Goal: Share content: Share content

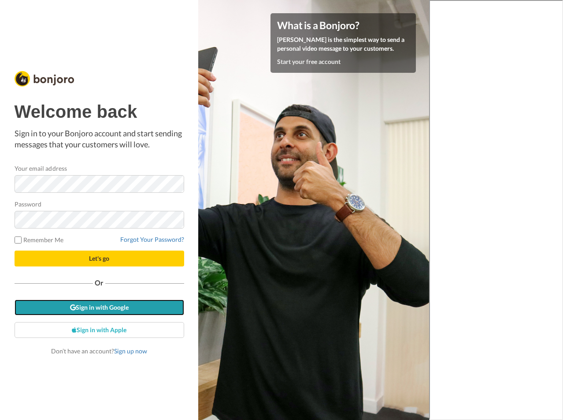
click at [110, 304] on link "Sign in with Google" at bounding box center [100, 307] width 170 height 16
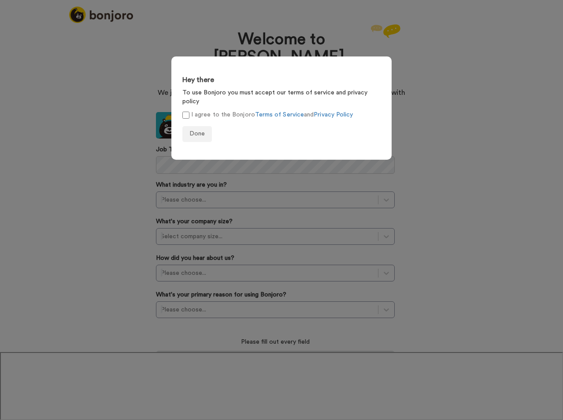
click at [198, 110] on label "I agree to the Bonjoro Terms of Service and Privacy Policy" at bounding box center [267, 114] width 171 height 9
click at [201, 130] on span "Done" at bounding box center [197, 133] width 15 height 6
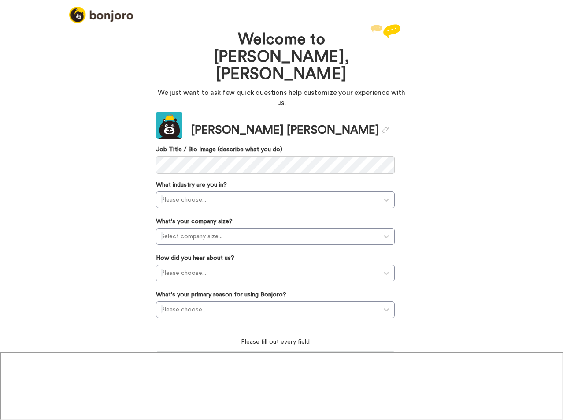
click at [280, 337] on p "Please fill out every field" at bounding box center [275, 341] width 239 height 9
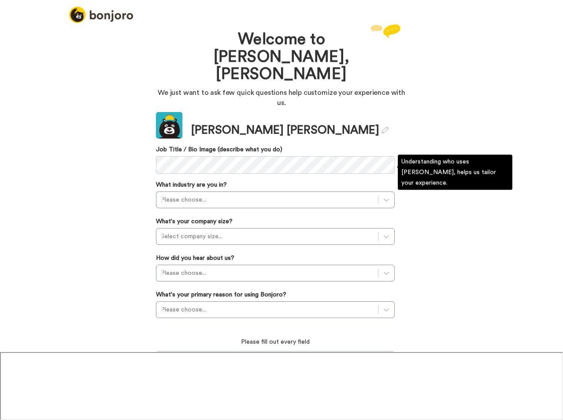
click at [208, 194] on div at bounding box center [267, 199] width 213 height 11
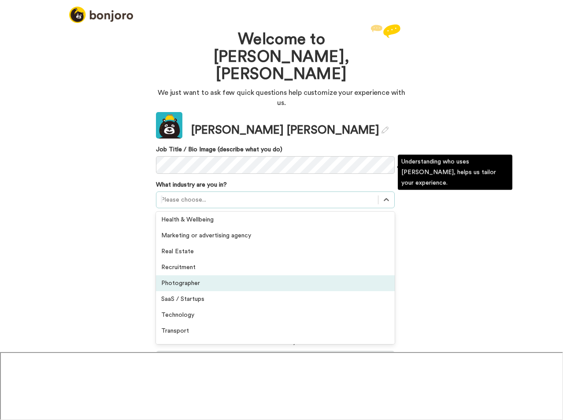
scroll to position [205, 0]
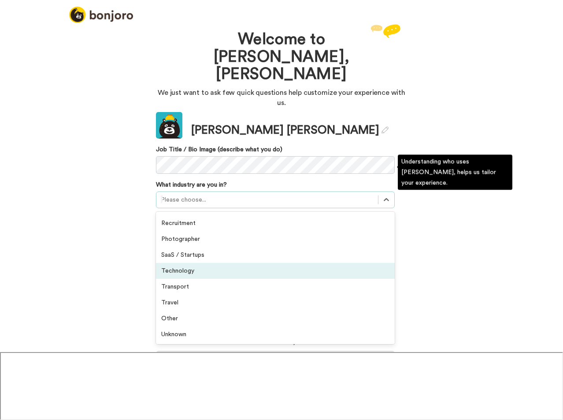
click at [199, 263] on div "Technology" at bounding box center [275, 271] width 239 height 16
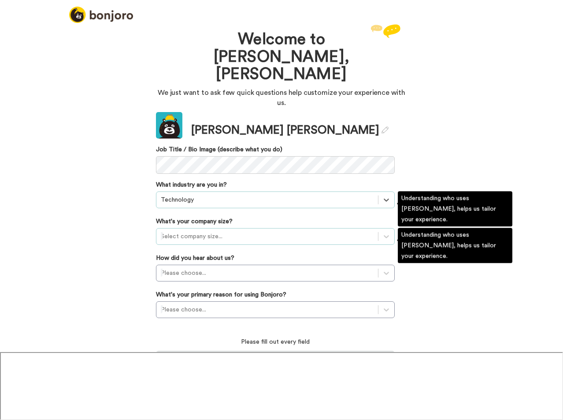
click at [198, 231] on div at bounding box center [267, 236] width 213 height 11
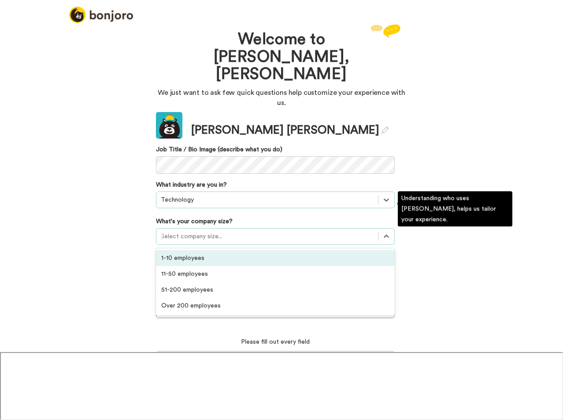
click at [201, 250] on div "1-10 employees" at bounding box center [275, 258] width 239 height 16
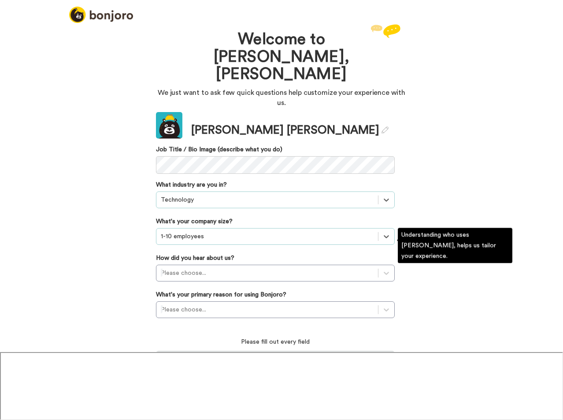
click at [197, 231] on div at bounding box center [267, 236] width 213 height 11
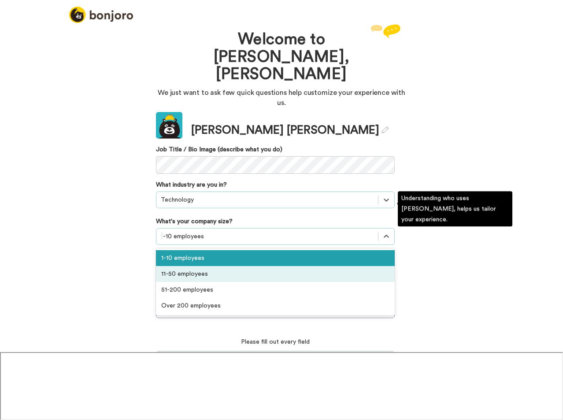
click at [193, 266] on div "11-50 employees" at bounding box center [275, 274] width 239 height 16
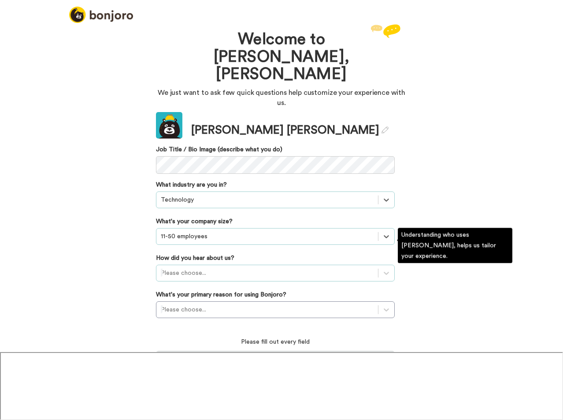
click at [192, 268] on div at bounding box center [267, 273] width 213 height 11
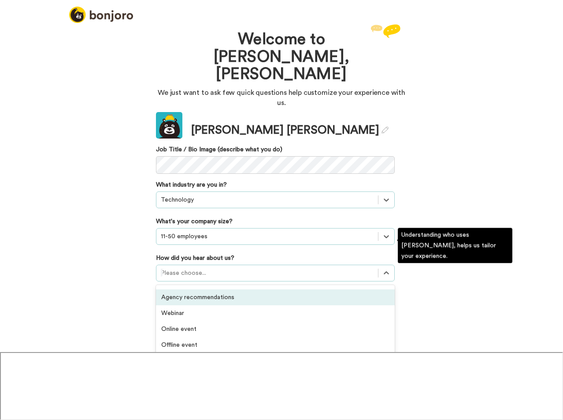
scroll to position [189, 0]
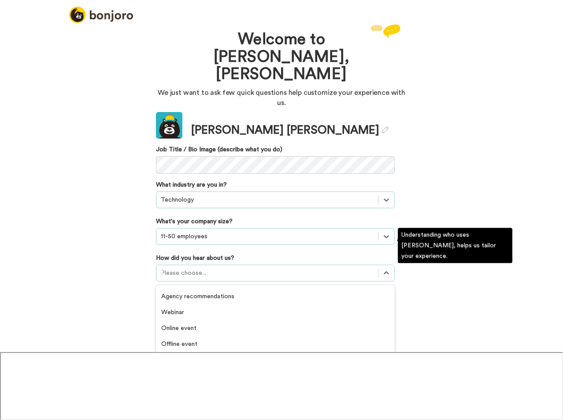
click at [198, 399] on div "Others" at bounding box center [275, 407] width 239 height 16
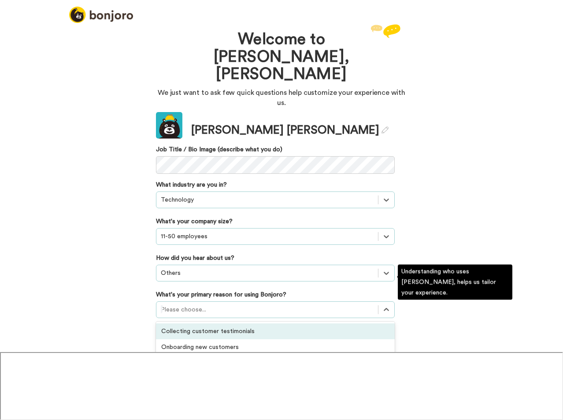
click at [200, 304] on div at bounding box center [267, 309] width 213 height 11
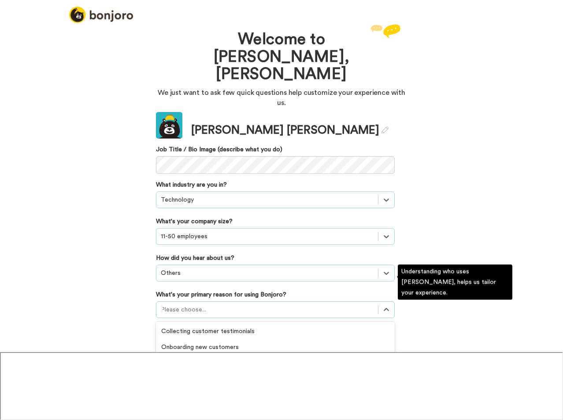
click at [271, 355] on div "Converting leads" at bounding box center [275, 363] width 239 height 16
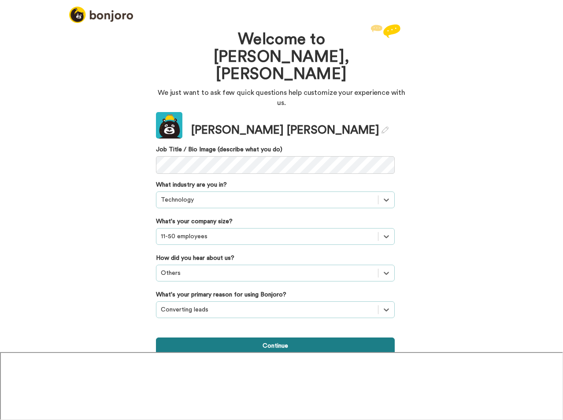
click at [237, 337] on button "Continue" at bounding box center [275, 345] width 239 height 17
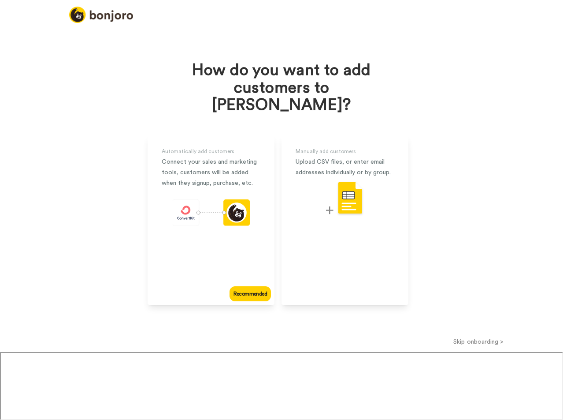
click at [492, 337] on button "Skip onboarding >" at bounding box center [479, 341] width 169 height 9
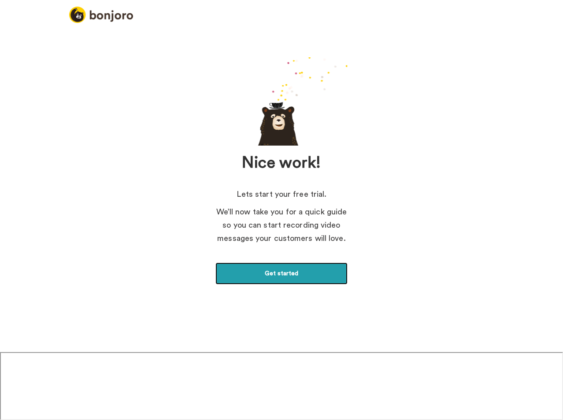
click at [268, 278] on link "Get started" at bounding box center [282, 273] width 132 height 22
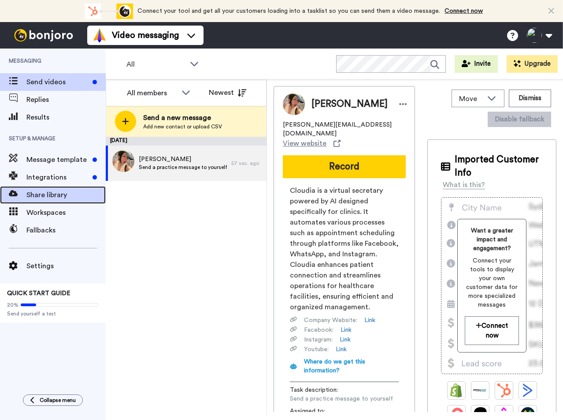
click at [52, 201] on div "Share library" at bounding box center [53, 195] width 106 height 18
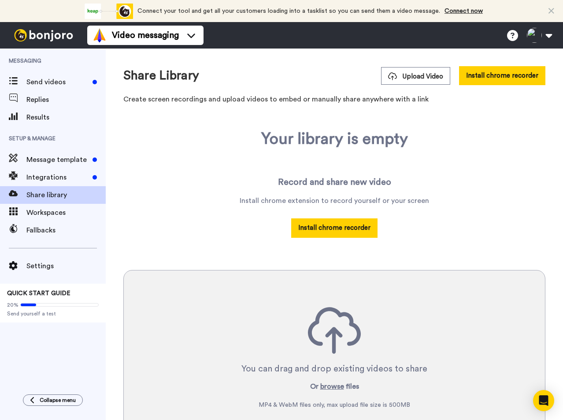
scroll to position [74, 0]
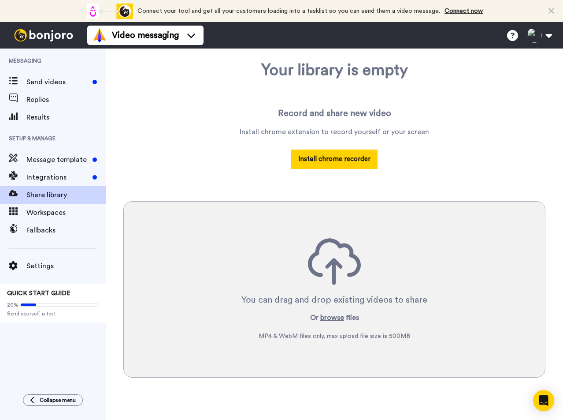
click at [350, 300] on div "You can drag and drop existing videos to share" at bounding box center [335, 300] width 186 height 12
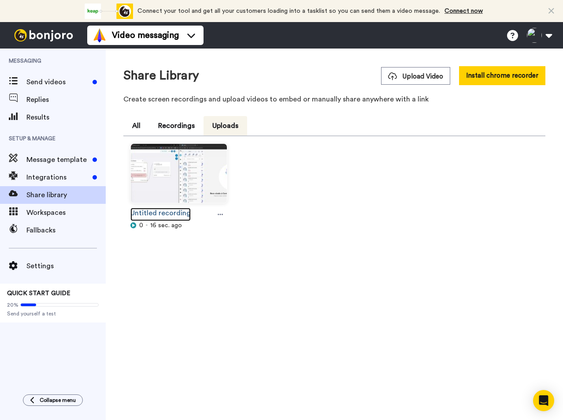
click at [172, 213] on link "Untitled recording" at bounding box center [160, 214] width 60 height 13
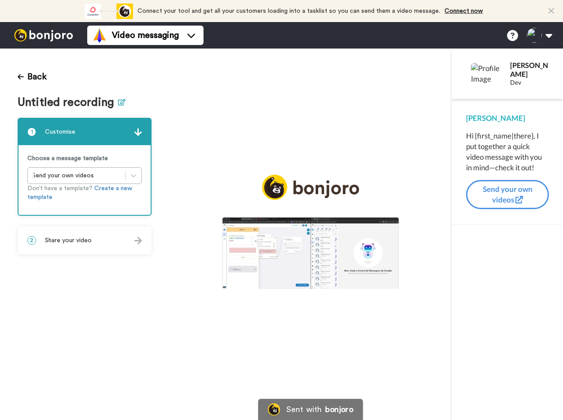
click at [121, 104] on icon at bounding box center [121, 102] width 7 height 7
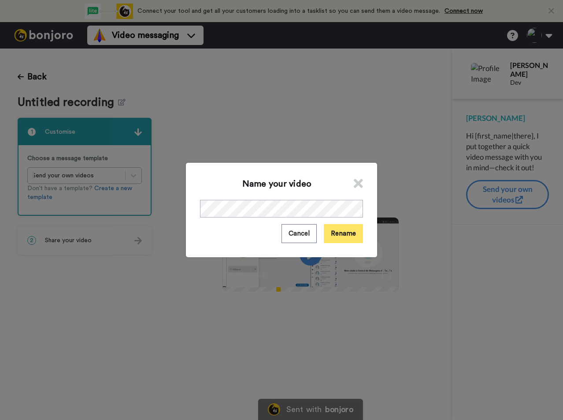
click at [329, 243] on button "Rename" at bounding box center [343, 233] width 39 height 19
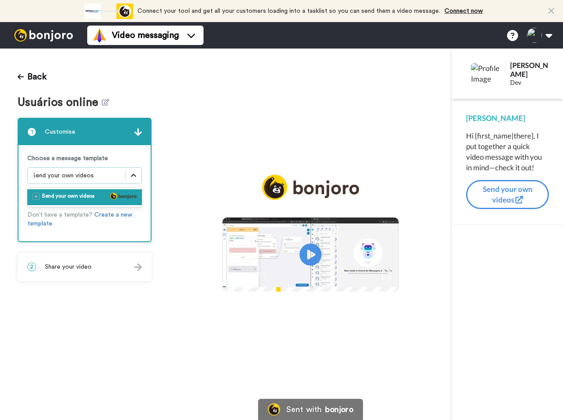
click at [131, 172] on icon at bounding box center [133, 175] width 9 height 9
click at [139, 165] on div "Choose a message template option Send your own videos selected, 1 of 1. 1 resul…" at bounding box center [85, 193] width 132 height 96
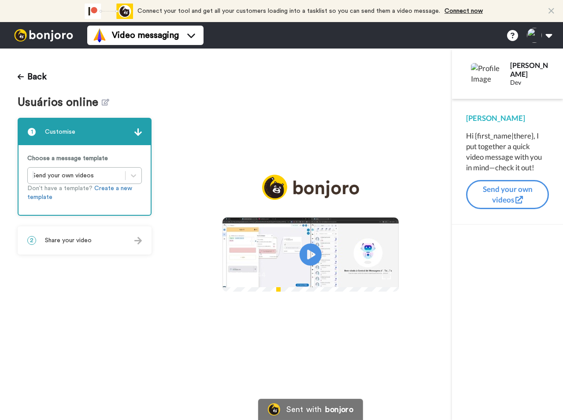
click at [122, 242] on div "2 Share your video" at bounding box center [85, 240] width 132 height 26
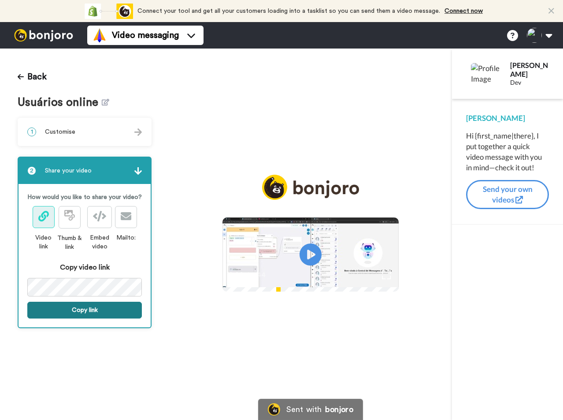
click at [63, 310] on button "Copy link" at bounding box center [84, 309] width 115 height 17
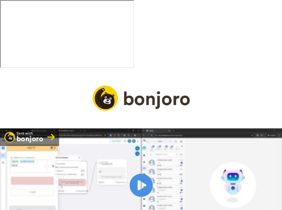
drag, startPoint x: 0, startPoint y: 0, endPoint x: 144, endPoint y: 117, distance: 185.2
click at [144, 164] on icon "Play/Pause" at bounding box center [140, 185] width 23 height 42
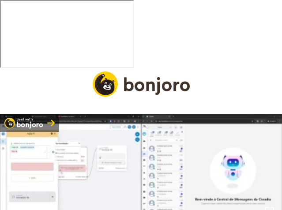
scroll to position [22, 0]
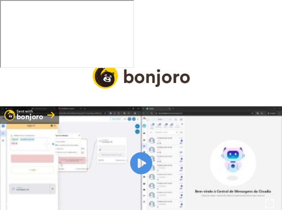
click at [237, 106] on video at bounding box center [141, 163] width 282 height 114
